Goal: Task Accomplishment & Management: Manage account settings

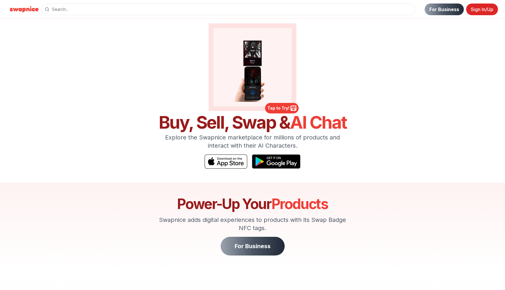
click at [483, 11] on link "Sign In/Up" at bounding box center [482, 10] width 32 height 12
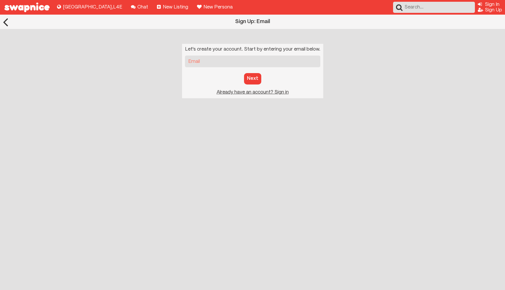
click at [273, 86] on div "Let's create your account. Start by entering your email below. Email Next Sign …" at bounding box center [252, 71] width 141 height 54
click at [273, 88] on div "Let's create your account. Start by entering your email below. Email Next Sign …" at bounding box center [252, 71] width 141 height 54
click at [273, 90] on u "Sign in to your account Already have an account? Sign in" at bounding box center [253, 92] width 72 height 4
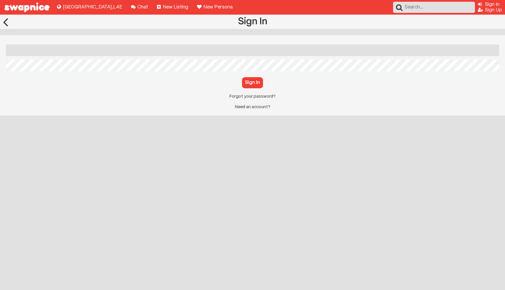
click at [117, 50] on input "Email" at bounding box center [252, 50] width 493 height 12
type input "stevan@playertwo.one"
click at [242, 77] on button "Sign In" at bounding box center [252, 82] width 21 height 11
click at [237, 77] on button "Try Again?" at bounding box center [252, 82] width 31 height 11
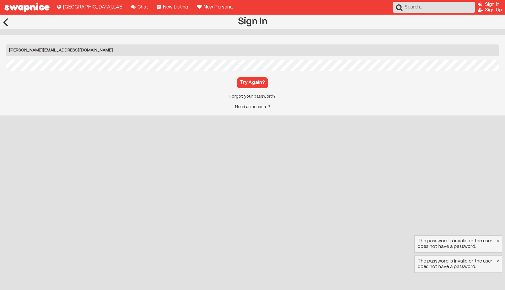
click at [237, 77] on button "Try Again?" at bounding box center [252, 82] width 31 height 11
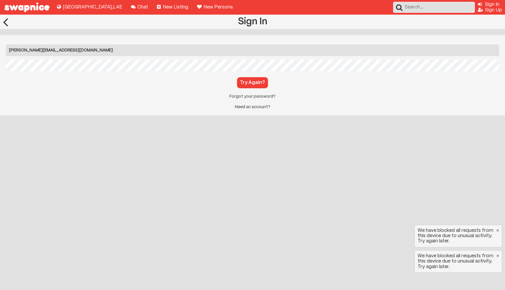
click at [244, 93] on form "Email stevan@playertwo.one Password Try Again? Reset your password Forgot your …" at bounding box center [252, 76] width 493 height 65
click at [244, 97] on link "Reset your password Forgot your password?" at bounding box center [252, 96] width 493 height 5
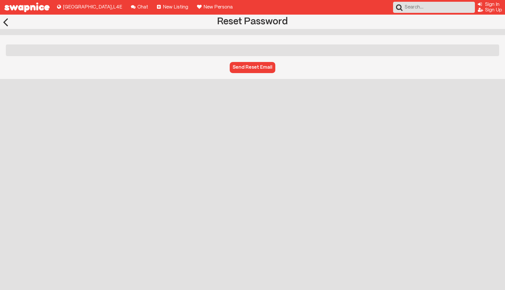
click at [267, 49] on input "Email" at bounding box center [252, 50] width 493 height 12
type input "stevan@playertwo.one"
click at [146, 81] on div "Email stevan@playertwo.one Send Reset Email" at bounding box center [252, 57] width 505 height 56
click at [252, 69] on button "Send Reset Email" at bounding box center [253, 67] width 46 height 11
click at [490, 3] on link "Log in to have fun with your Swapnice account! Sign In" at bounding box center [489, 4] width 22 height 4
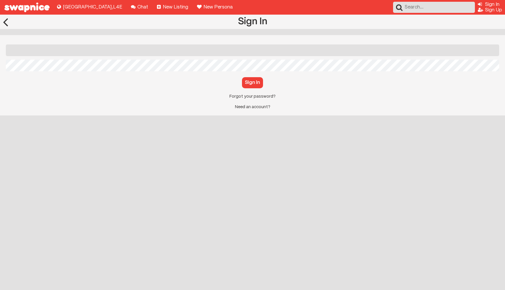
click at [143, 53] on input "Email" at bounding box center [252, 50] width 493 height 12
type input "stevan@playertwo.one"
click at [242, 77] on button "Sign In" at bounding box center [252, 82] width 21 height 11
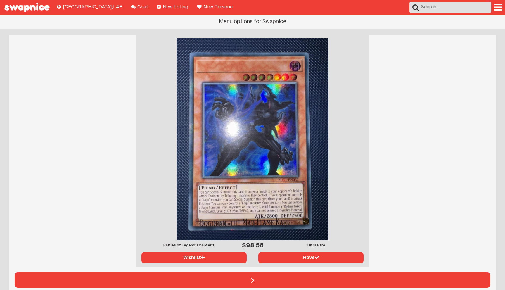
click at [497, 8] on div at bounding box center [498, 7] width 8 height 9
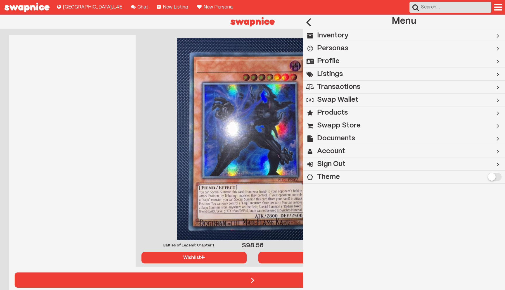
click at [334, 35] on h2 "Inventory" at bounding box center [333, 35] width 32 height 13
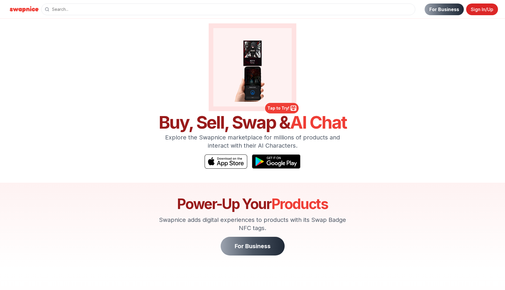
click at [486, 11] on link "Sign In/Up" at bounding box center [482, 10] width 32 height 12
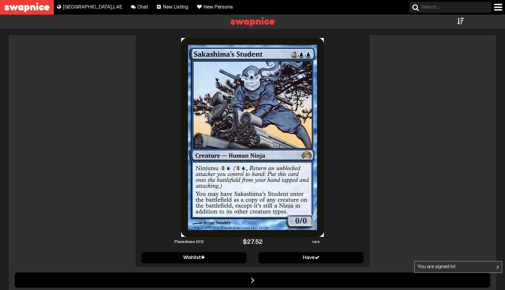
click at [498, 267] on link "×" at bounding box center [497, 266] width 2 height 5
click at [500, 10] on div at bounding box center [498, 7] width 8 height 9
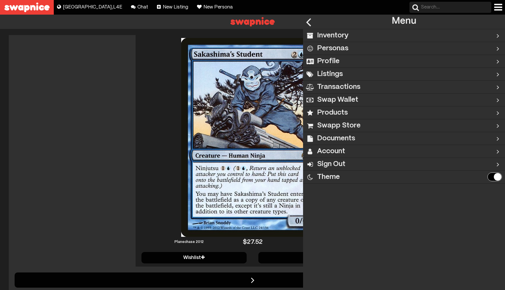
click at [346, 37] on h2 "Inventory" at bounding box center [333, 35] width 32 height 13
